Goal: Information Seeking & Learning: Learn about a topic

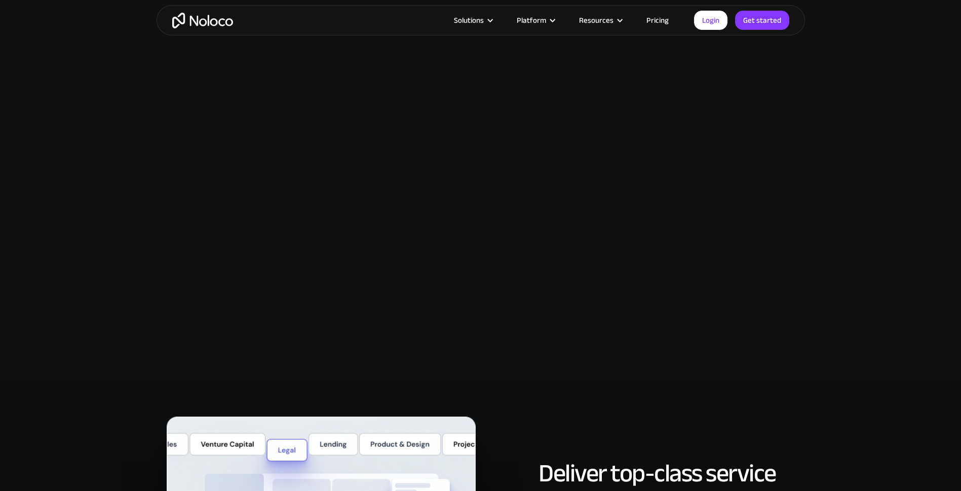
scroll to position [4607, 0]
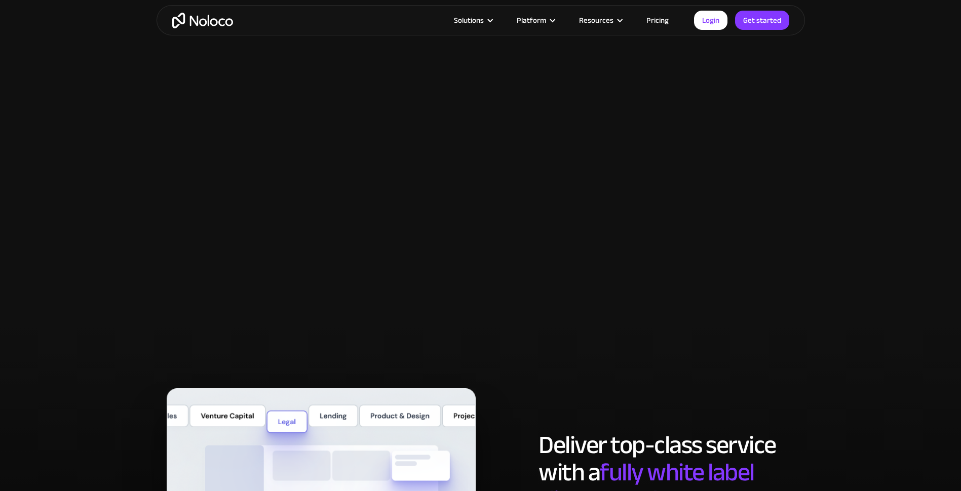
click at [657, 21] on link "Pricing" at bounding box center [658, 20] width 48 height 13
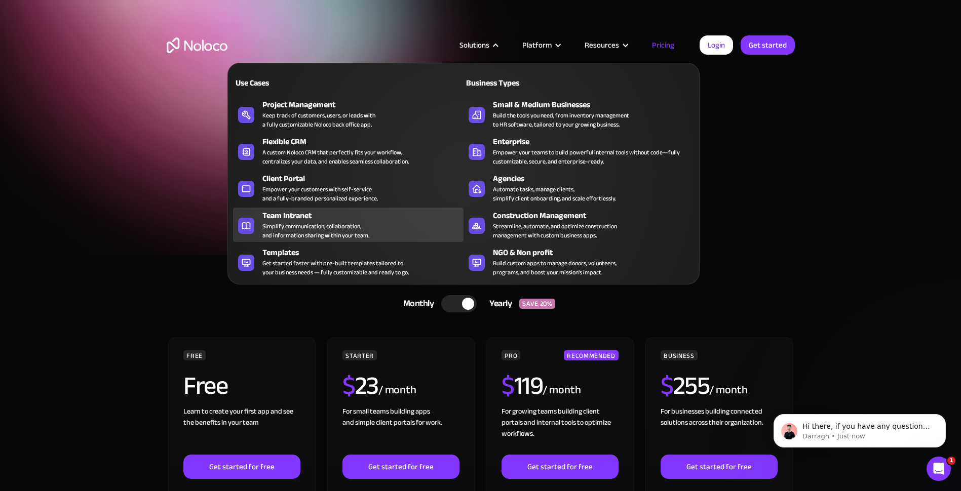
click at [283, 223] on div "Simplify communication, collaboration, and information sharing within your team." at bounding box center [315, 231] width 107 height 18
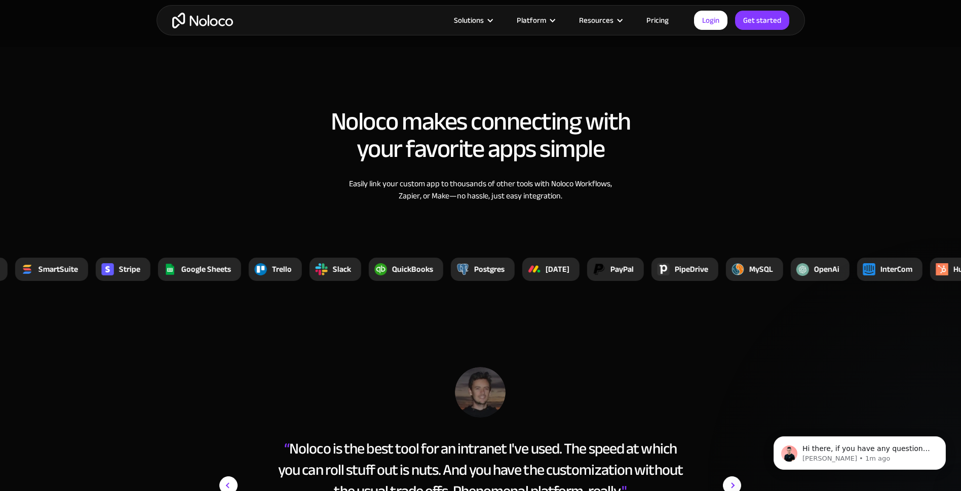
scroll to position [3445, 0]
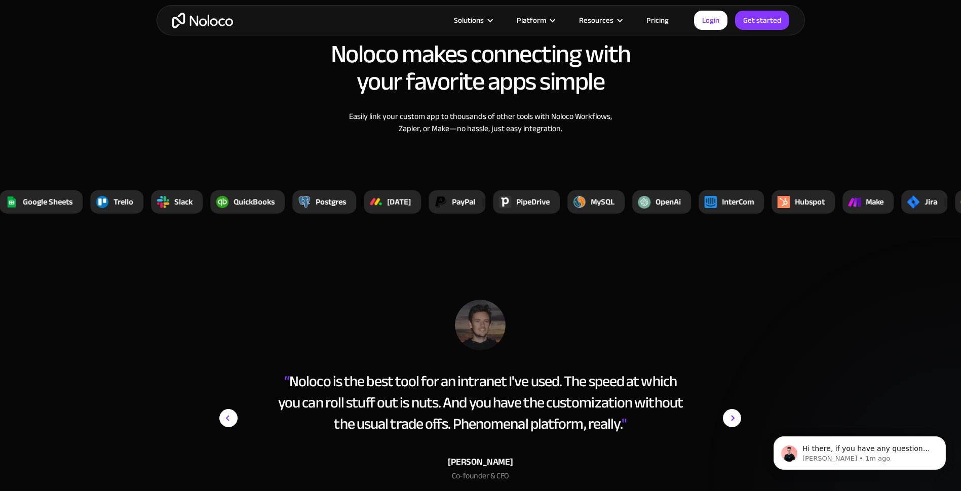
click at [656, 24] on link "Pricing" at bounding box center [658, 20] width 48 height 13
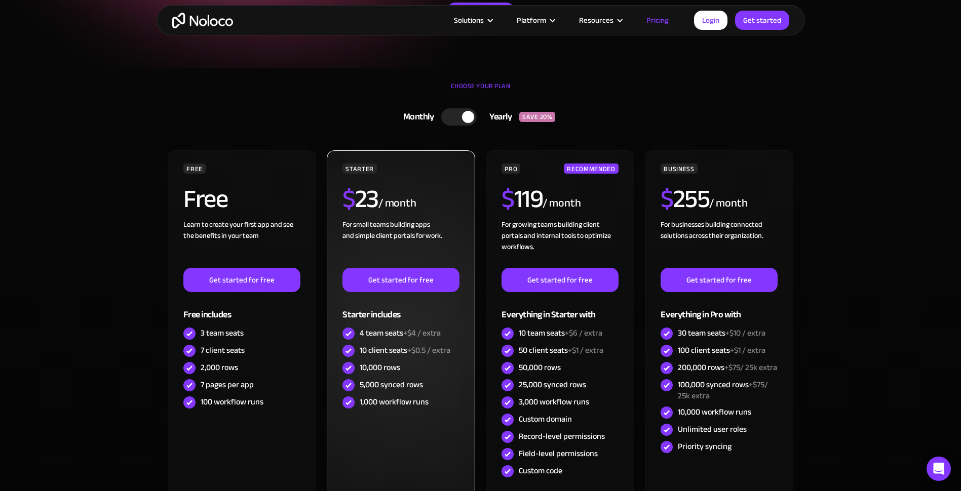
scroll to position [101, 0]
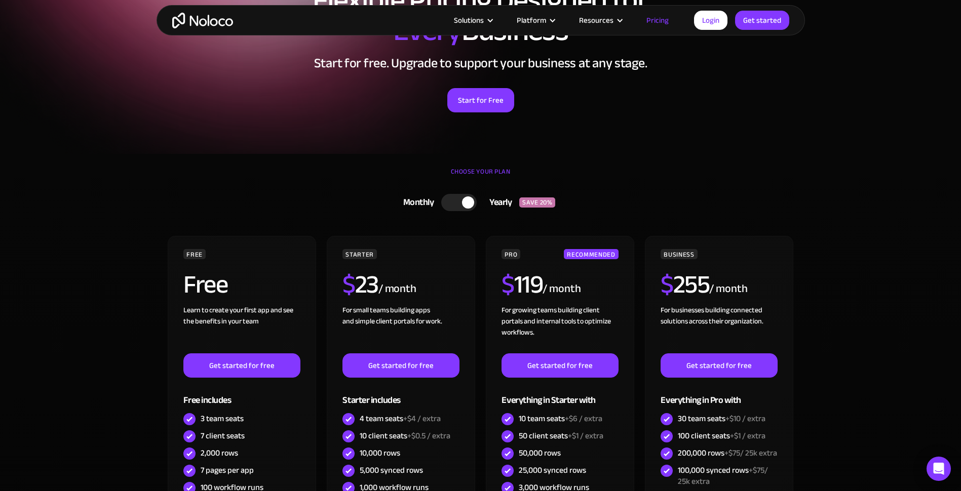
click at [447, 205] on div at bounding box center [458, 202] width 35 height 17
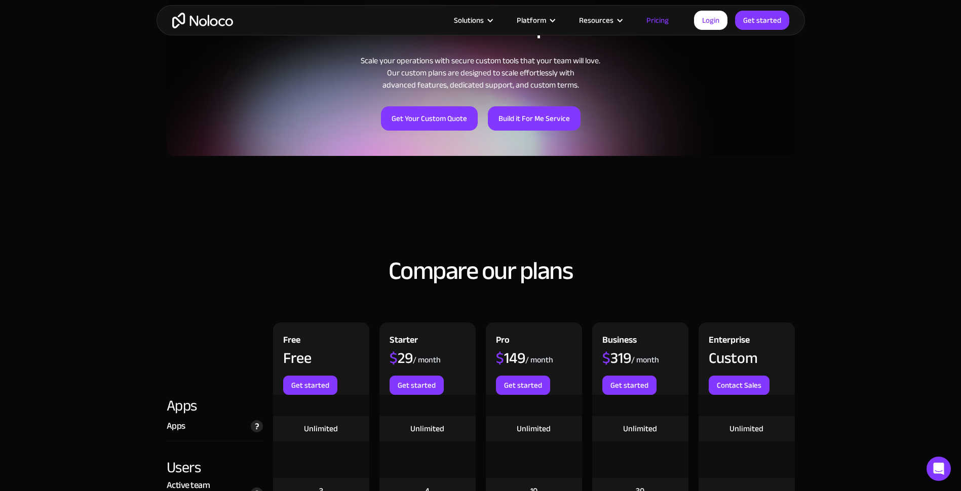
scroll to position [811, 0]
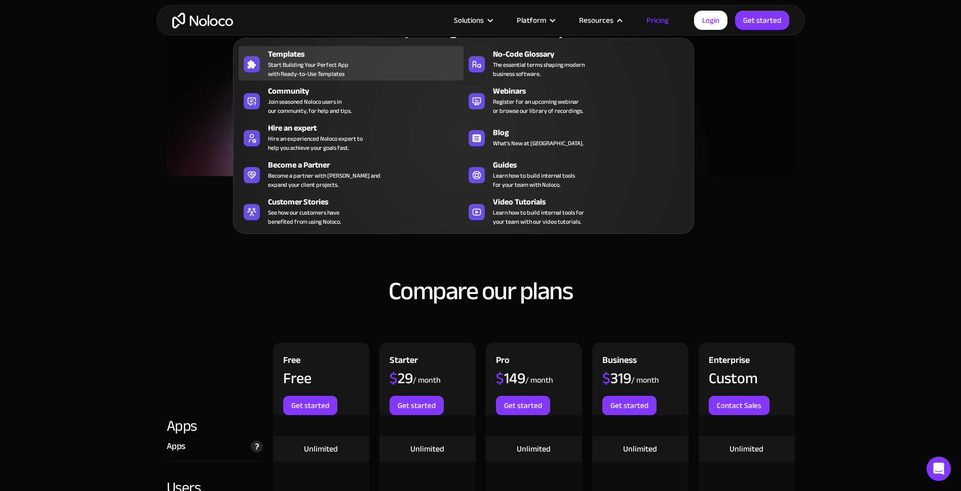
click at [285, 67] on span "Start Building Your Perfect App with Ready-to-Use Templates" at bounding box center [308, 69] width 81 height 18
